Goal: Task Accomplishment & Management: Manage account settings

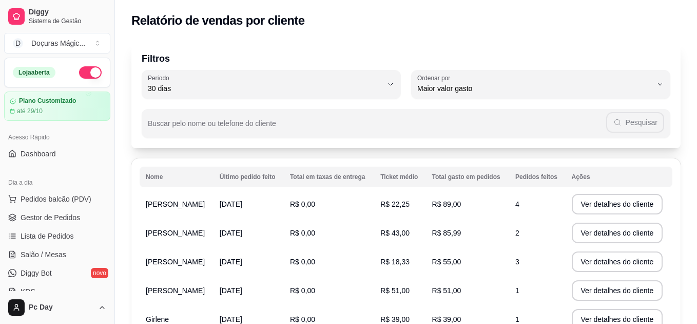
select select "30"
select select "HIGHEST_TOTAL_SPENT_WITH_ORDERS"
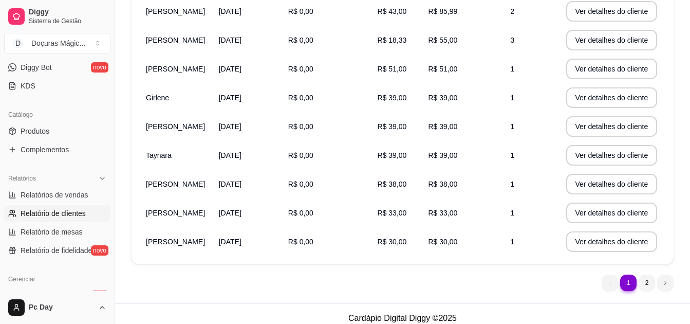
scroll to position [230, 0]
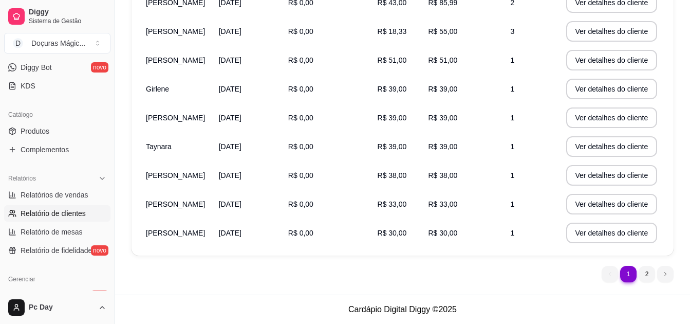
click at [647, 282] on nav "1 1 2" at bounding box center [637, 273] width 82 height 27
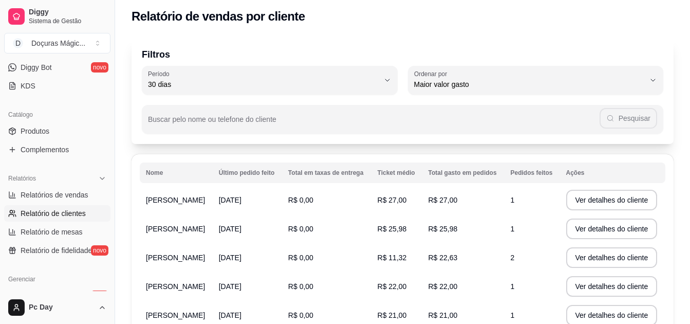
scroll to position [0, 0]
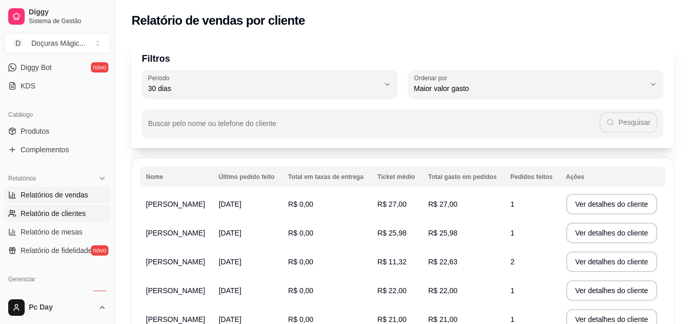
click at [66, 194] on span "Relatórios de vendas" at bounding box center [55, 194] width 68 height 10
select select "ALL"
select select "0"
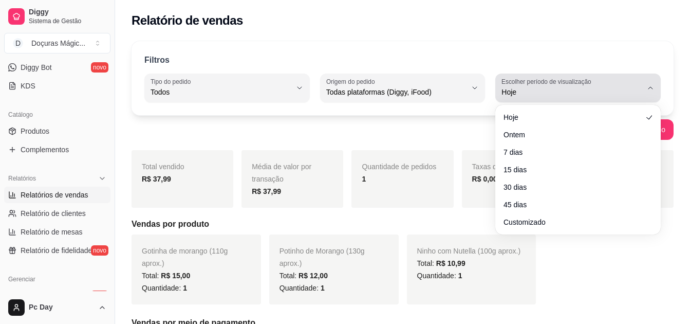
click at [623, 75] on button "Escolher período de visualização Hoje" at bounding box center [577, 87] width 165 height 29
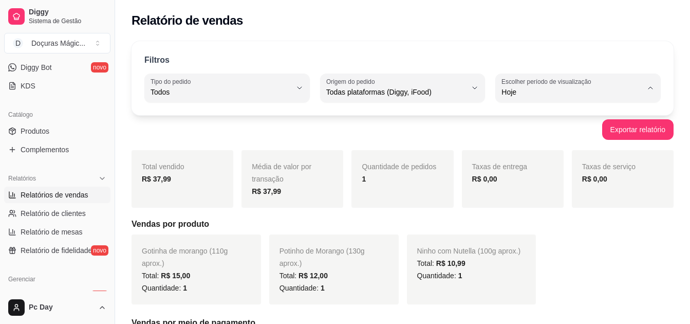
click at [530, 184] on li "30 dias" at bounding box center [577, 184] width 150 height 16
type input "30"
select select "30"
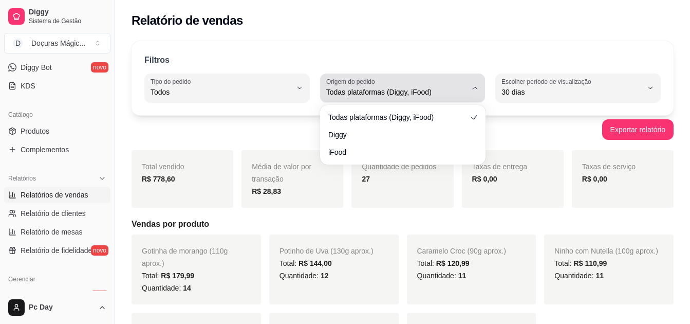
click at [444, 89] on span "Todas plataformas (Diggy, iFood)" at bounding box center [396, 92] width 141 height 10
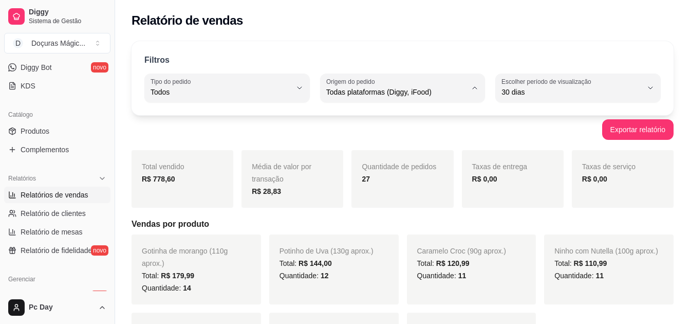
click at [372, 158] on li "iFood" at bounding box center [402, 150] width 150 height 16
type input "IFOOD"
select select "IFOOD"
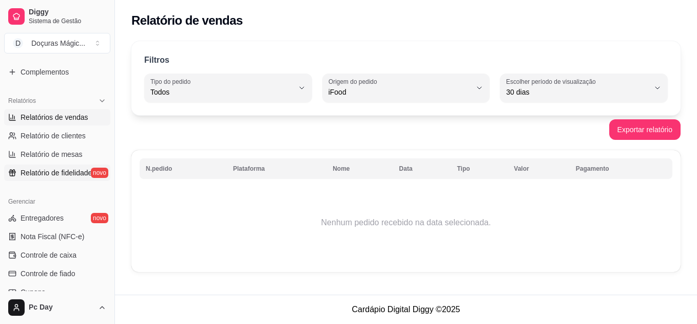
scroll to position [308, 0]
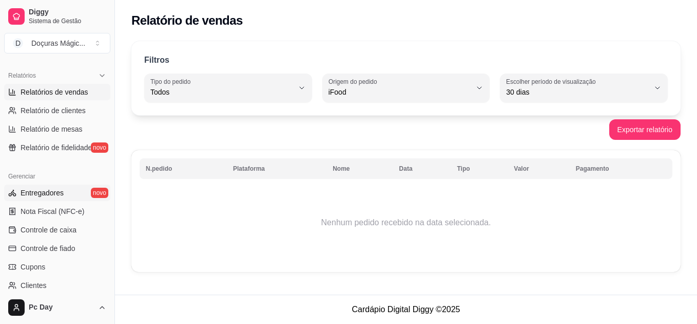
click at [59, 191] on span "Entregadores" at bounding box center [42, 192] width 43 height 10
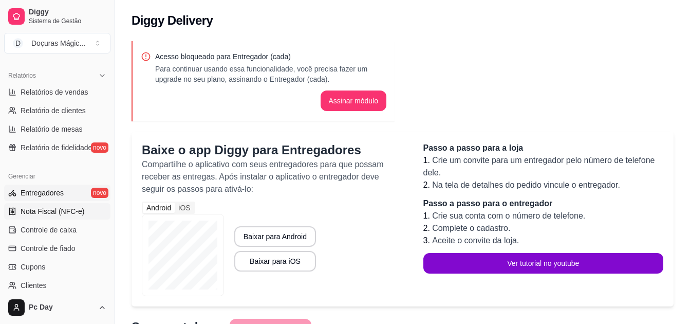
click at [57, 205] on link "Nota Fiscal (NFC-e)" at bounding box center [57, 211] width 106 height 16
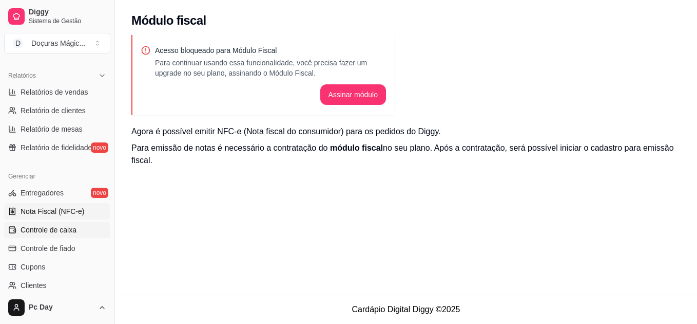
click at [60, 222] on link "Controle de caixa" at bounding box center [57, 229] width 106 height 16
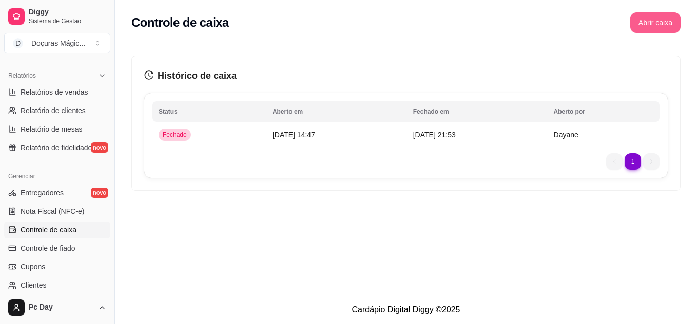
click at [646, 28] on button "Abrir caixa" at bounding box center [656, 22] width 50 height 21
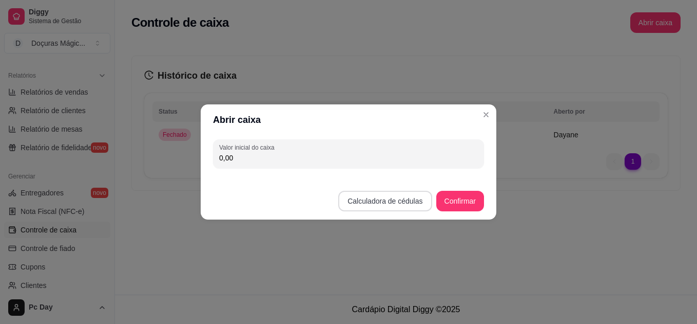
click at [424, 201] on button "Calculadora de cédulas" at bounding box center [384, 201] width 93 height 21
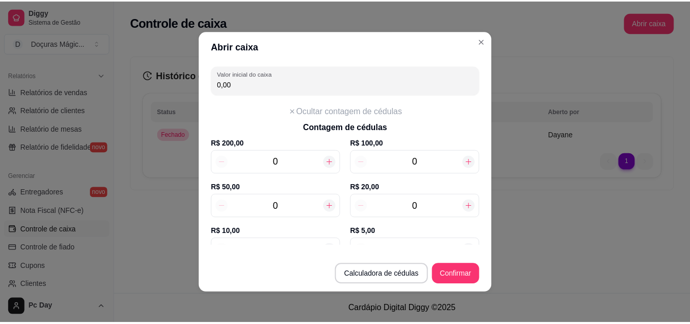
scroll to position [51, 0]
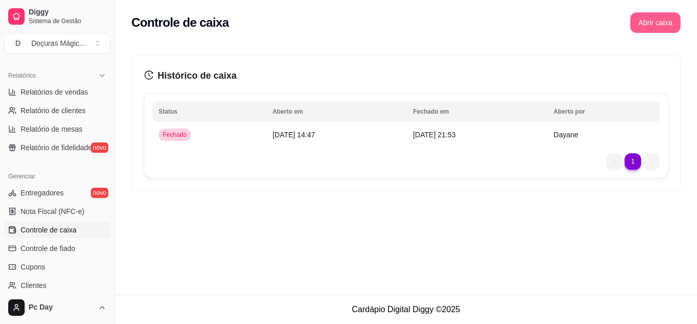
click at [674, 23] on button "Abrir caixa" at bounding box center [656, 22] width 50 height 21
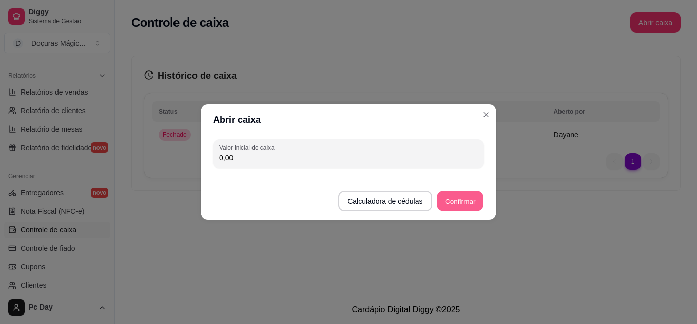
click at [466, 196] on button "Confirmar" at bounding box center [460, 201] width 47 height 20
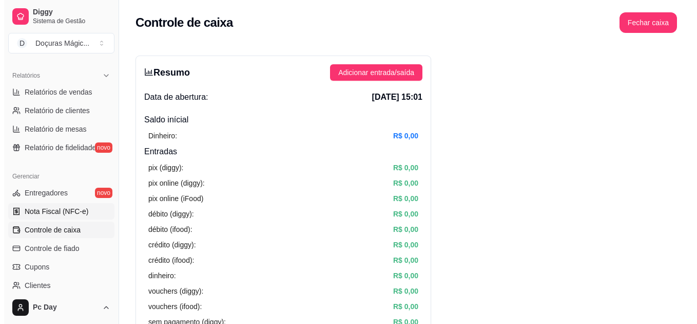
scroll to position [359, 0]
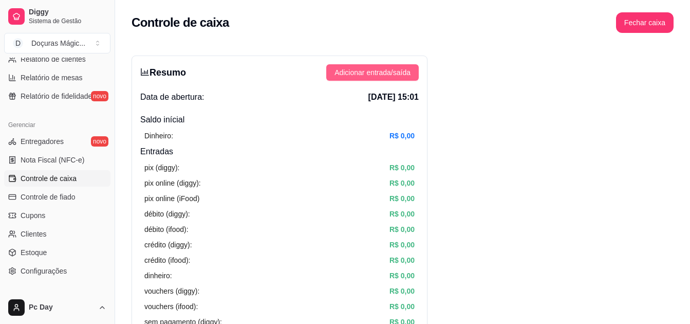
click at [378, 70] on span "Adicionar entrada/saída" at bounding box center [372, 72] width 76 height 11
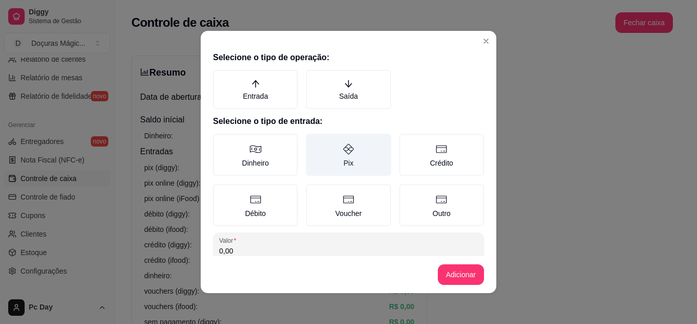
click at [336, 156] on label "Pix" at bounding box center [348, 155] width 85 height 42
click at [314, 141] on button "Pix" at bounding box center [310, 137] width 8 height 8
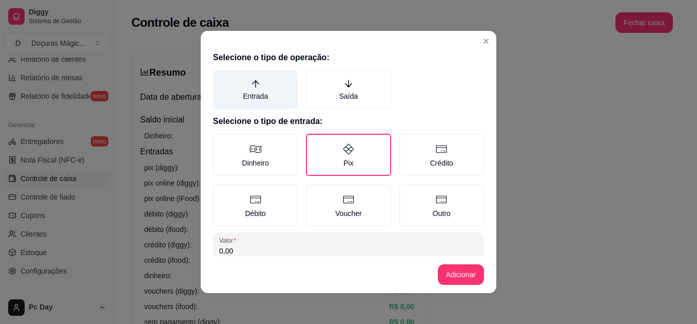
click at [252, 85] on icon "arrow-up" at bounding box center [255, 83] width 9 height 9
click at [221, 78] on button "Entrada" at bounding box center [217, 73] width 8 height 8
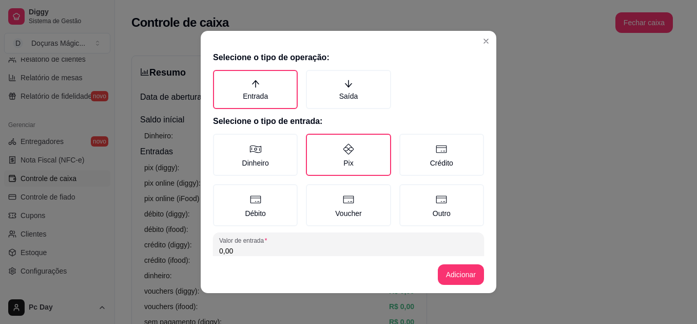
click at [242, 254] on input "0,00" at bounding box center [348, 250] width 259 height 10
click at [243, 254] on div "Selecione o tipo de operação: Entrada Saída Selecione o tipo de entrada: Dinhei…" at bounding box center [349, 151] width 296 height 208
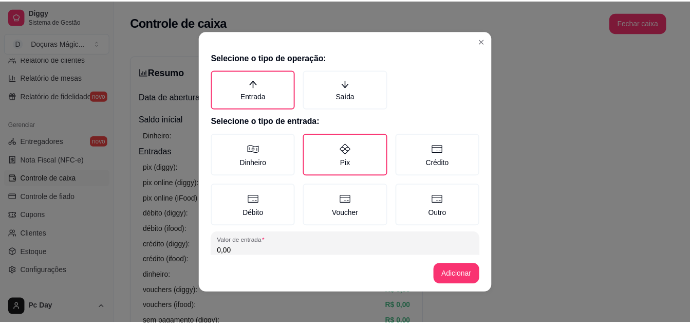
scroll to position [55, 0]
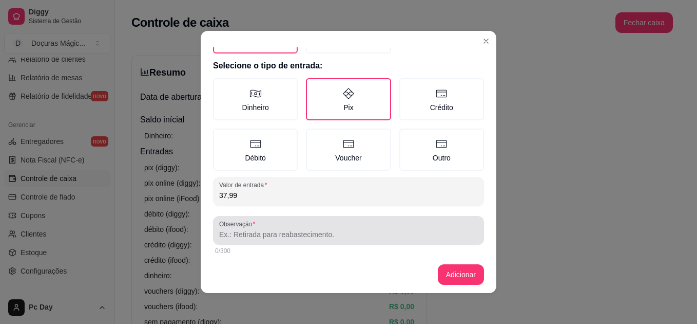
type input "37,99"
click at [333, 227] on div at bounding box center [348, 230] width 259 height 21
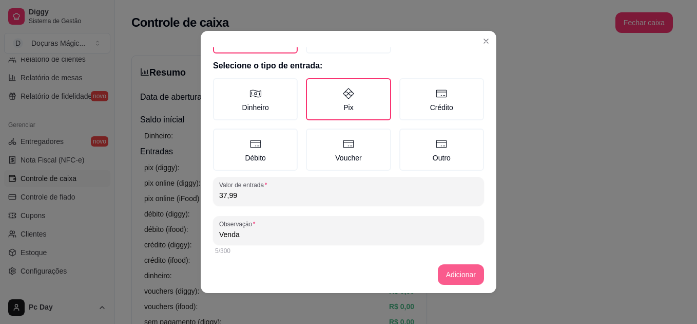
type input "Venda"
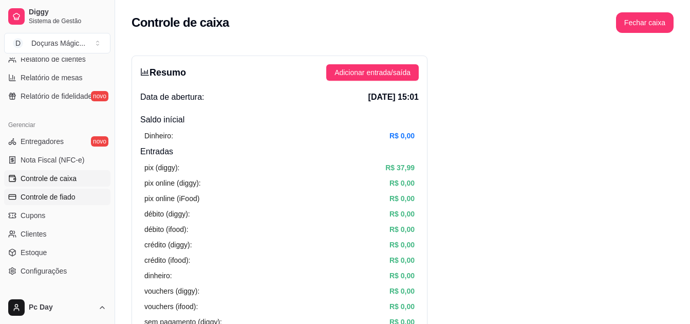
click at [52, 200] on span "Controle de fiado" at bounding box center [48, 197] width 55 height 10
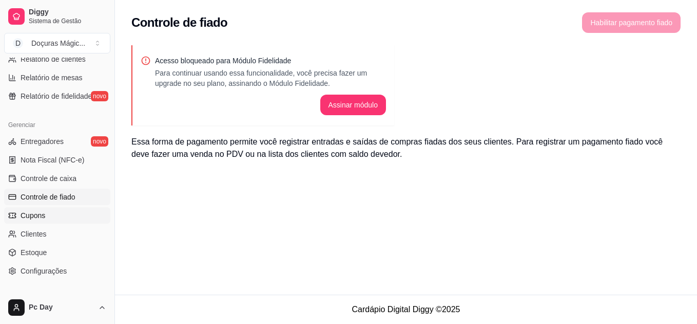
click at [50, 217] on link "Cupons" at bounding box center [57, 215] width 106 height 16
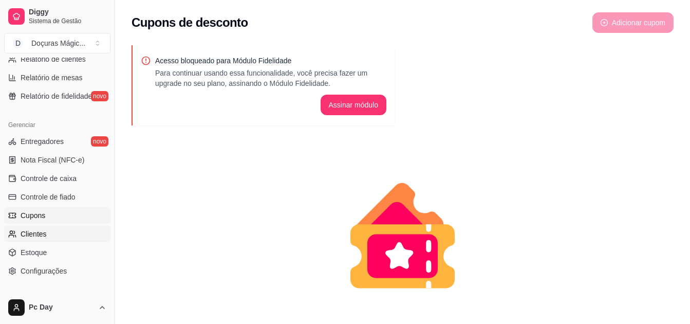
click at [49, 228] on link "Clientes" at bounding box center [57, 233] width 106 height 16
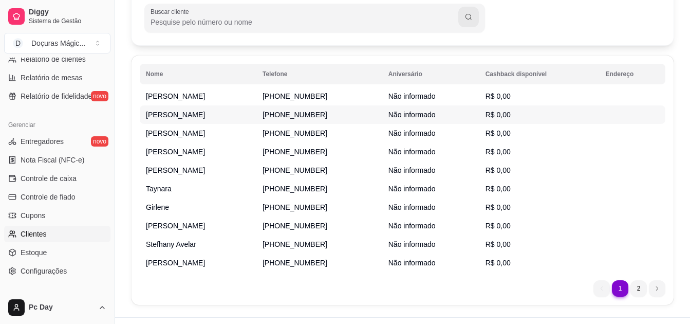
scroll to position [166, 0]
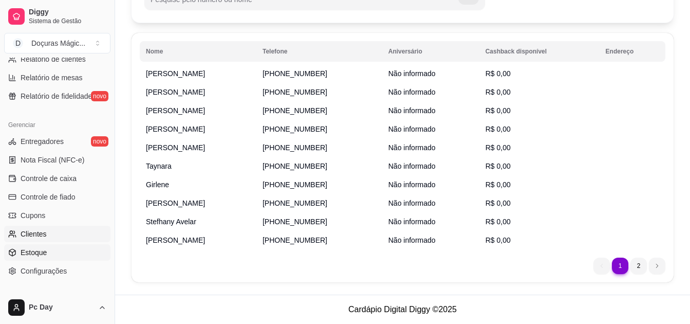
click at [59, 250] on link "Estoque" at bounding box center [57, 252] width 106 height 16
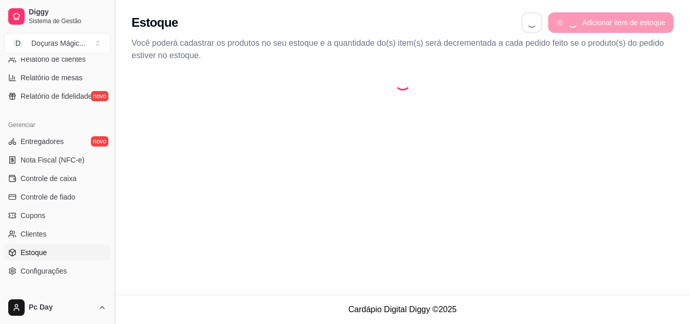
select select "QUANTITY_ORDER"
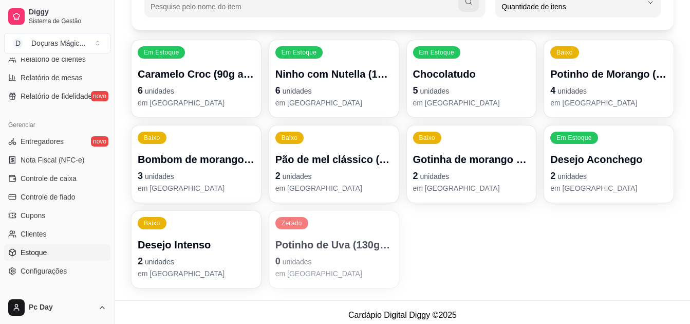
scroll to position [124, 0]
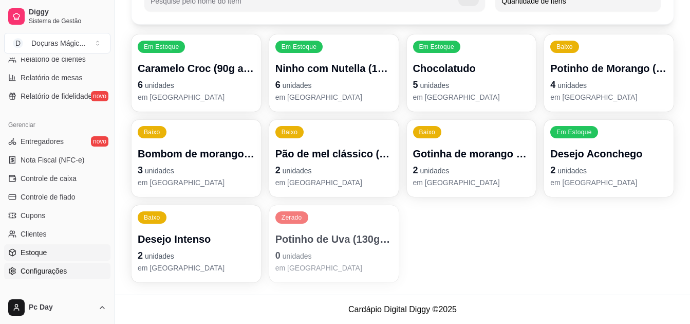
click at [25, 271] on span "Configurações" at bounding box center [44, 270] width 46 height 10
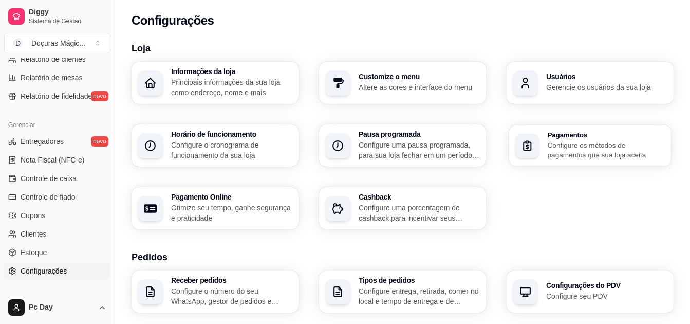
click at [548, 144] on p "Configure os métodos de pagamentos que sua loja aceita" at bounding box center [606, 150] width 118 height 20
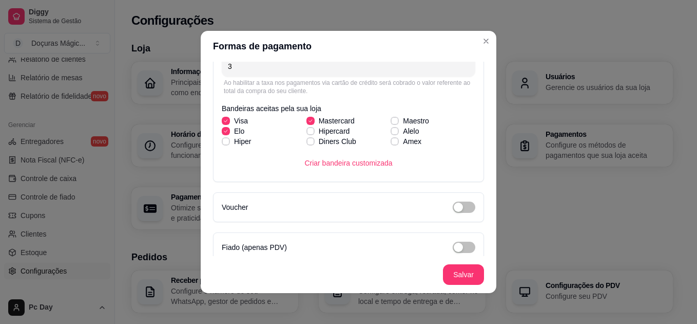
scroll to position [445, 0]
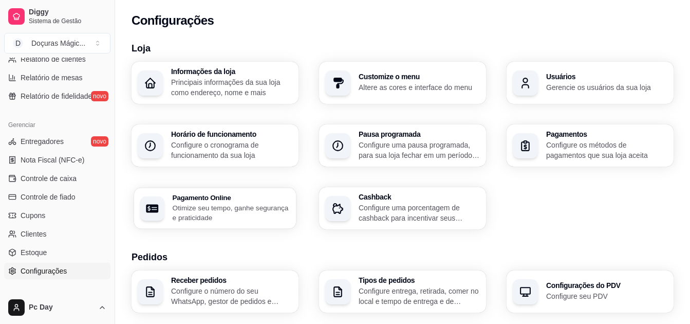
click at [271, 218] on p "Otimize seu tempo, ganhe segurança e praticidade" at bounding box center [232, 212] width 118 height 20
select select "4.98"
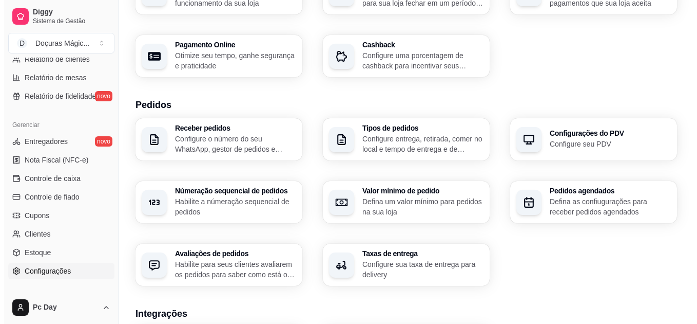
scroll to position [154, 0]
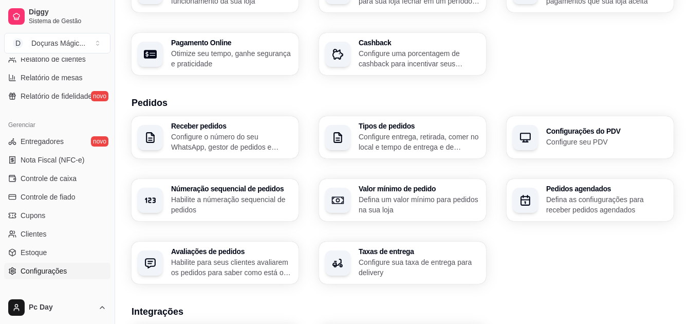
click at [408, 143] on p "Configure entrega, retirada, comer no local e tempo de entrega e de retirada" at bounding box center [418, 141] width 121 height 21
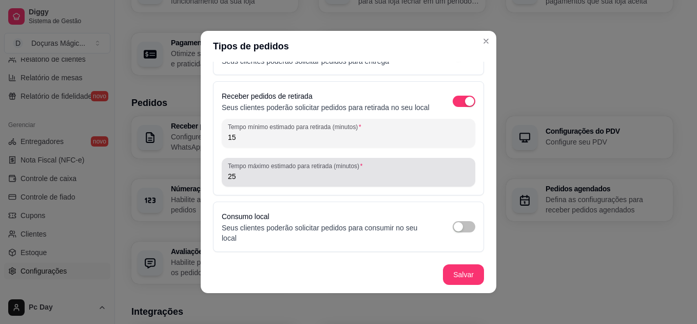
scroll to position [2, 0]
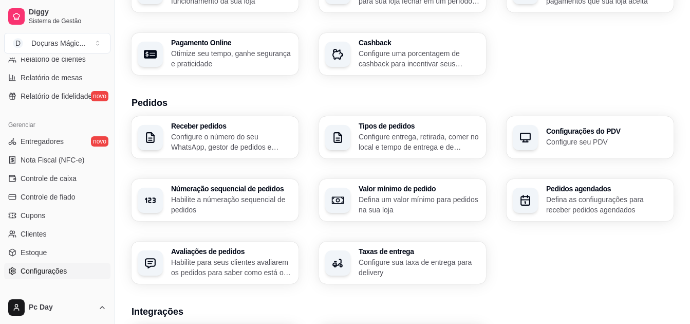
click at [552, 198] on p "Defina as confiugurações para receber pedidos agendados" at bounding box center [606, 204] width 121 height 21
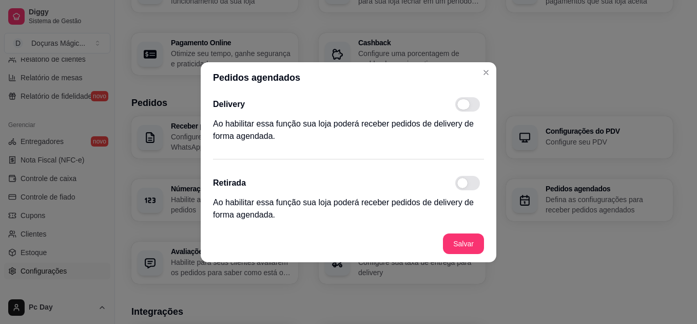
click at [462, 109] on span at bounding box center [464, 104] width 12 height 10
click at [462, 109] on input "checkbox" at bounding box center [458, 109] width 7 height 7
checkbox input "true"
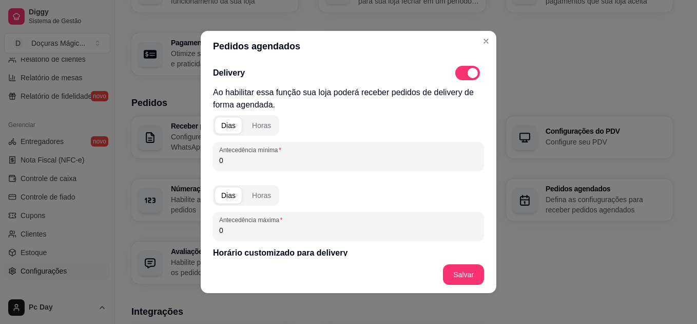
click at [237, 124] on div "Dias Horas" at bounding box center [246, 125] width 66 height 21
click at [231, 125] on span "button" at bounding box center [228, 125] width 27 height 16
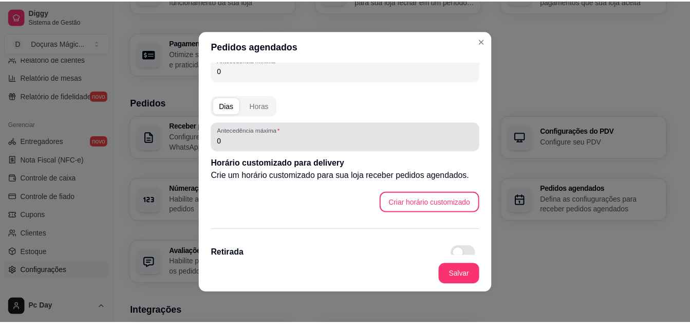
scroll to position [129, 0]
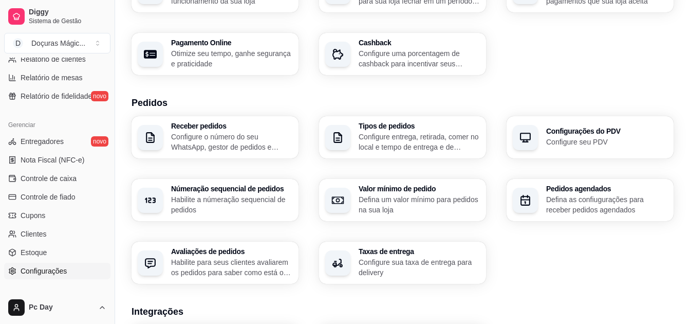
click at [237, 274] on p "Habilite para seus clientes avaliarem os pedidos para saber como está o feedbac…" at bounding box center [231, 267] width 121 height 21
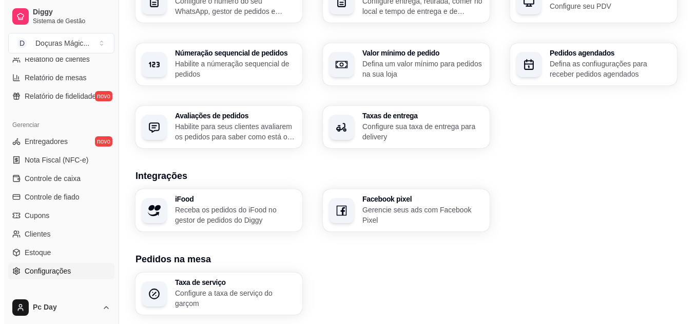
scroll to position [308, 0]
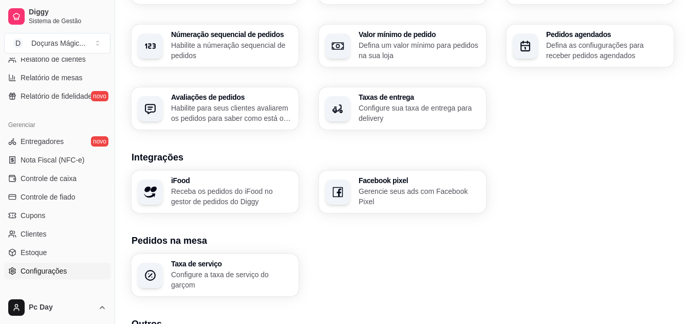
click at [229, 202] on p "Receba os pedidos do iFood no gestor de pedidos do Diggy" at bounding box center [231, 196] width 121 height 21
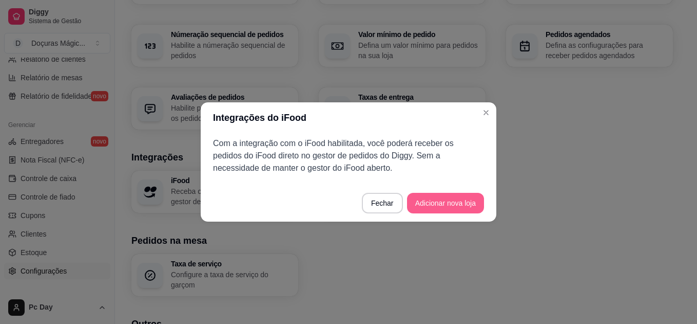
click at [423, 206] on button "Adicionar nova loja" at bounding box center [445, 203] width 77 height 21
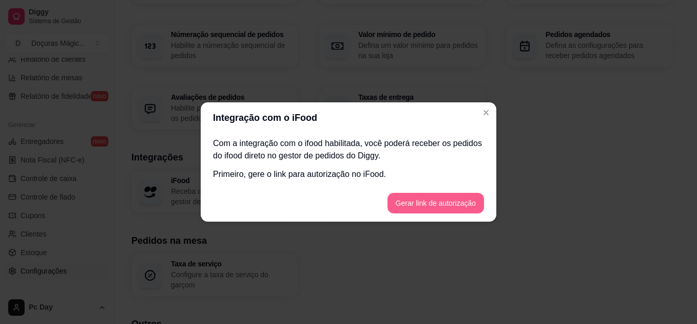
click at [431, 204] on button "Gerar link de autorização" at bounding box center [436, 203] width 97 height 21
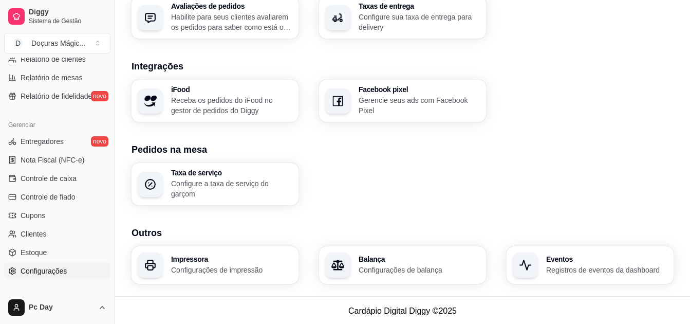
scroll to position [401, 0]
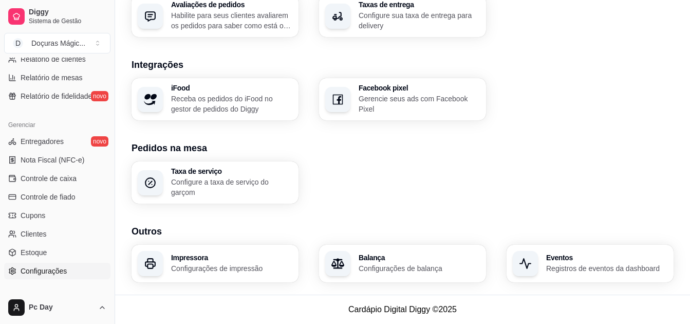
click at [545, 274] on div "Eventos Registros de eventos da dashboard" at bounding box center [589, 262] width 167 height 37
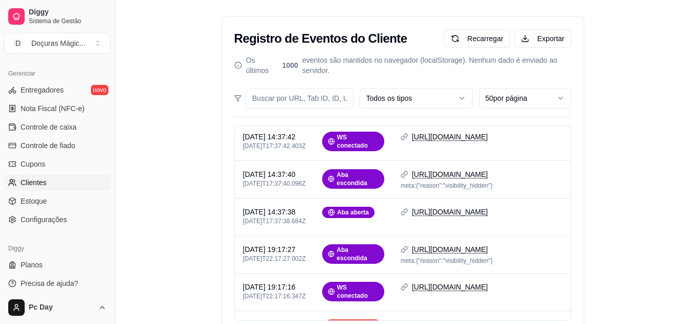
scroll to position [415, 0]
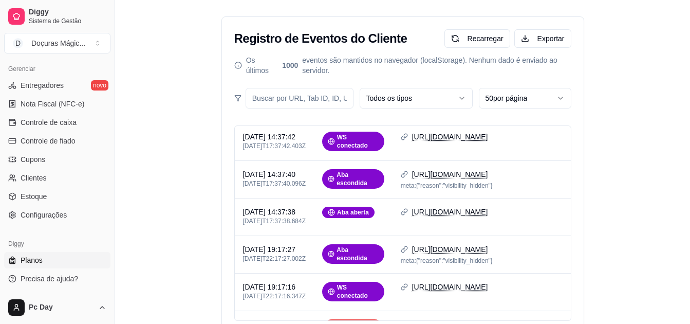
click at [50, 256] on link "Planos" at bounding box center [57, 260] width 106 height 16
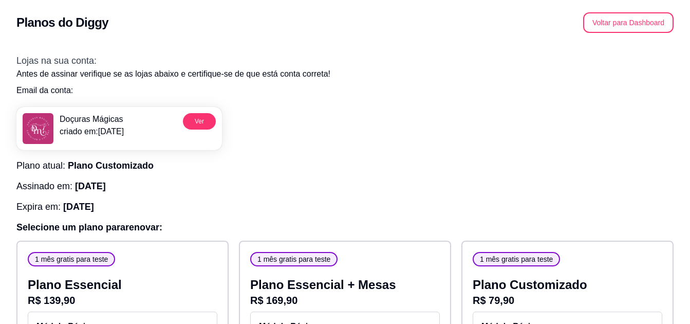
click at [632, 16] on button "Voltar para Dashboard" at bounding box center [628, 22] width 90 height 21
